Goal: Navigation & Orientation: Understand site structure

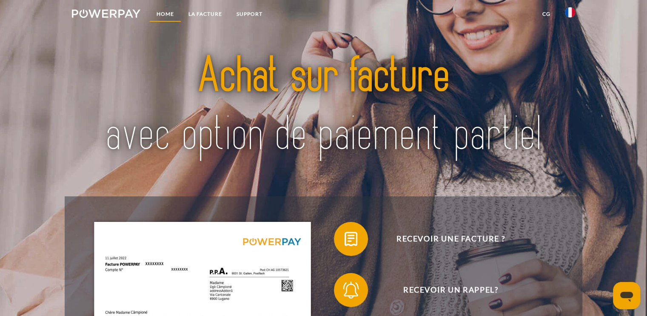
click at [170, 14] on link "Home" at bounding box center [165, 13] width 32 height 15
click at [547, 10] on link "CG" at bounding box center [546, 13] width 23 height 15
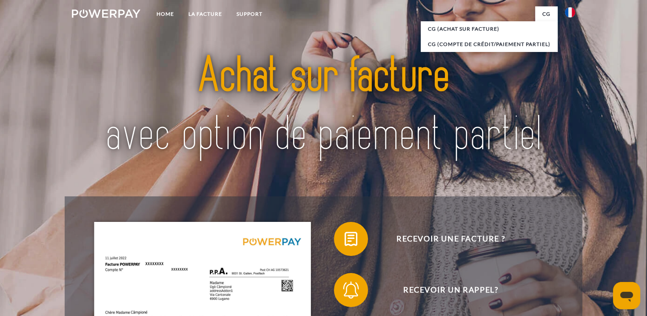
click at [313, 32] on img at bounding box center [324, 105] width 454 height 148
click at [209, 13] on link "LA FACTURE" at bounding box center [205, 13] width 48 height 15
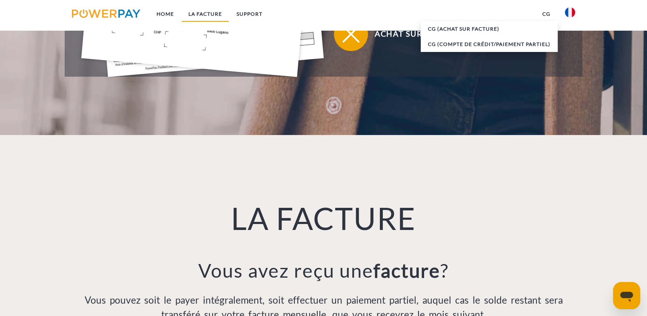
scroll to position [597, 0]
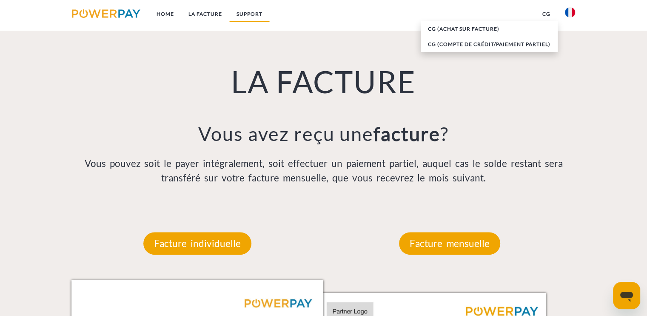
click at [243, 17] on link "Support" at bounding box center [249, 13] width 40 height 15
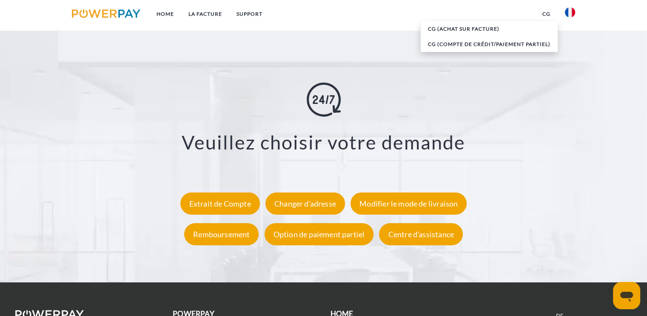
scroll to position [1625, 0]
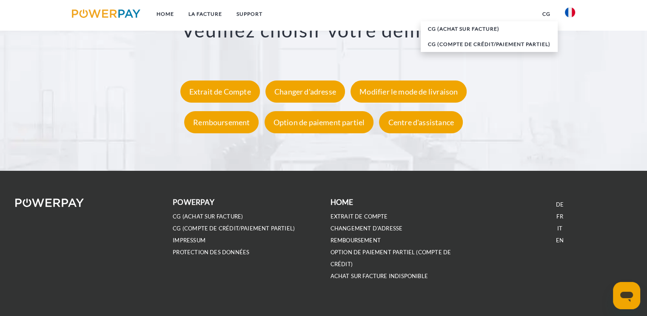
click at [70, 202] on img at bounding box center [49, 202] width 69 height 9
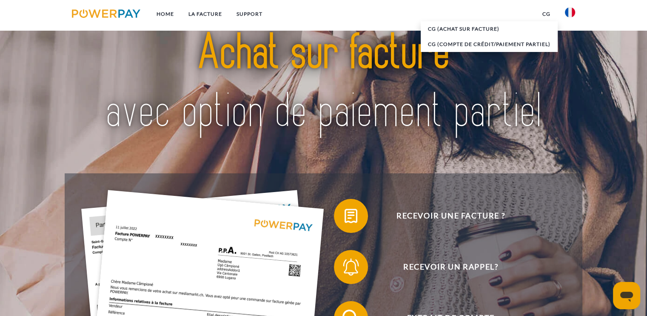
scroll to position [0, 0]
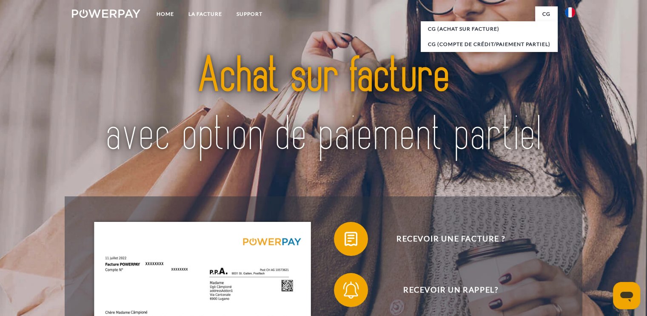
click at [121, 13] on img at bounding box center [106, 13] width 69 height 9
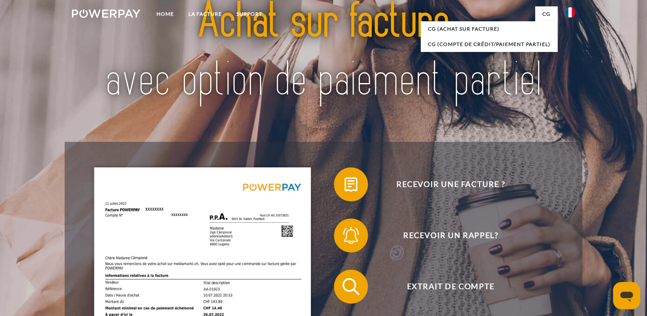
scroll to position [2, 0]
